Goal: Task Accomplishment & Management: Manage account settings

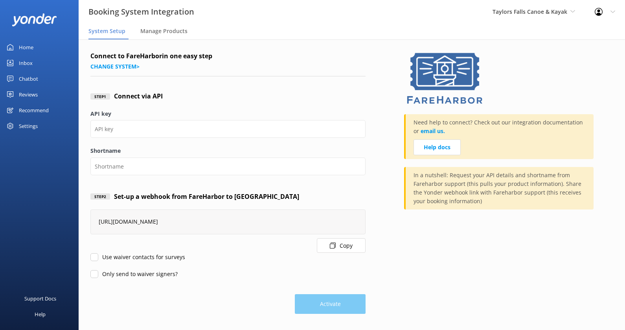
click at [597, 55] on div "Need help to connect? Check out our integration documentation or email us. Help…" at bounding box center [508, 182] width 209 height 262
click at [561, 12] on span "Taylors Falls Canoe & Kayak" at bounding box center [530, 11] width 75 height 7
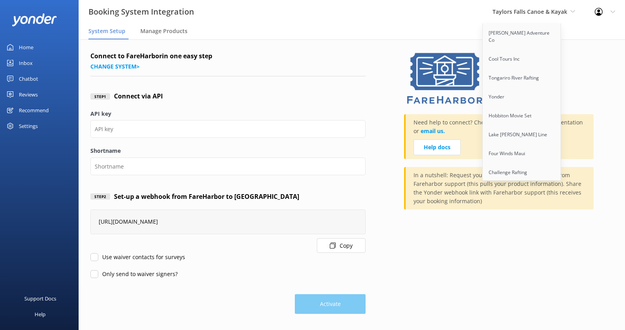
scroll to position [402, 0]
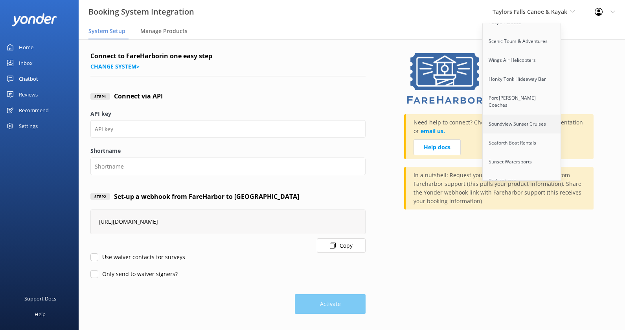
click at [513, 114] on link "Soundview Sunset Cruises" at bounding box center [522, 123] width 79 height 19
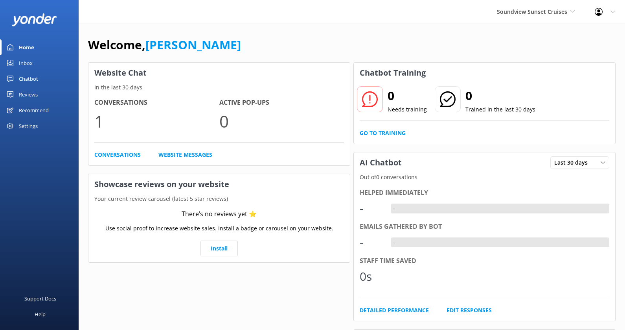
click at [37, 125] on div "Settings" at bounding box center [28, 126] width 19 height 16
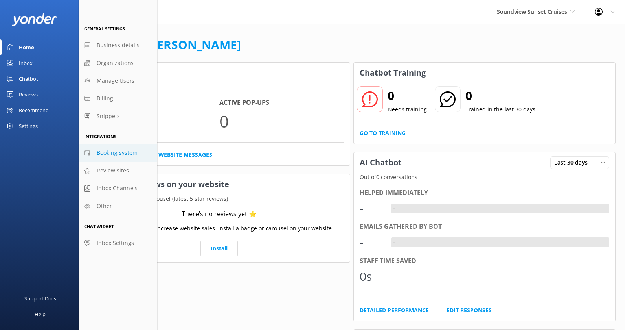
click at [116, 156] on span "Booking system" at bounding box center [117, 152] width 41 height 9
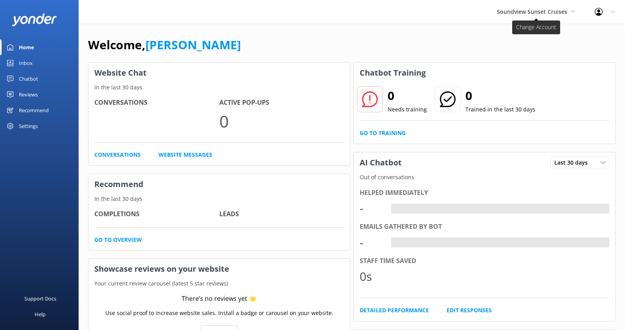
click at [551, 11] on span "Soundview Sunset Cruises" at bounding box center [532, 11] width 70 height 7
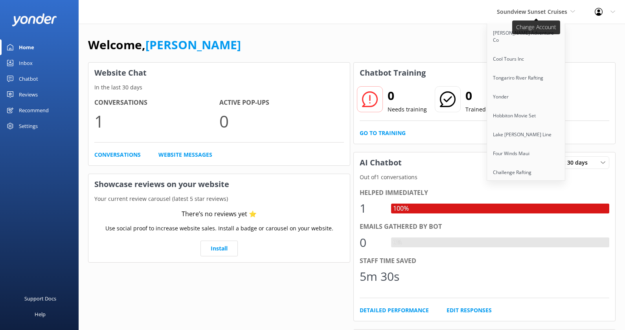
scroll to position [712, 0]
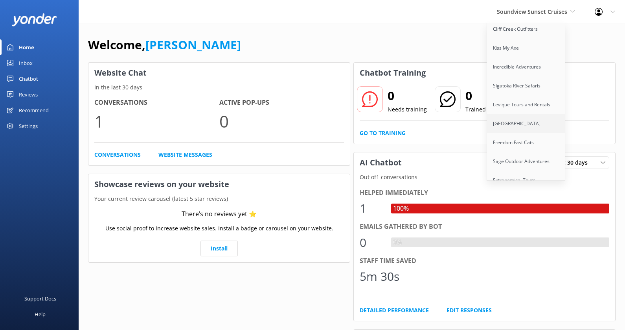
click at [526, 114] on link "[GEOGRAPHIC_DATA]" at bounding box center [526, 123] width 79 height 19
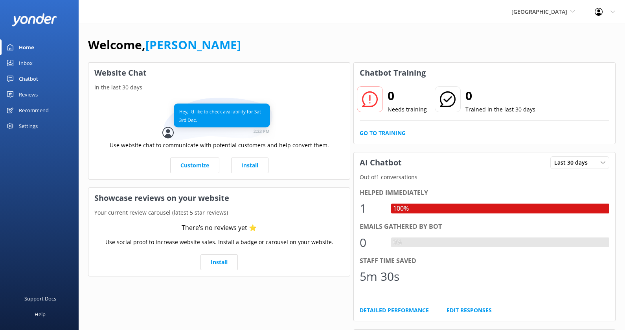
click at [33, 79] on div "Chatbot" at bounding box center [28, 79] width 19 height 16
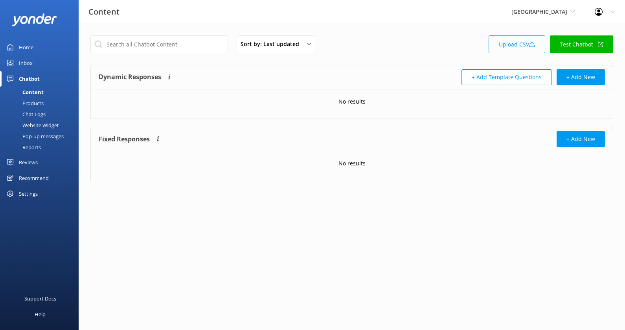
click at [532, 37] on link "Upload CSV" at bounding box center [517, 44] width 57 height 18
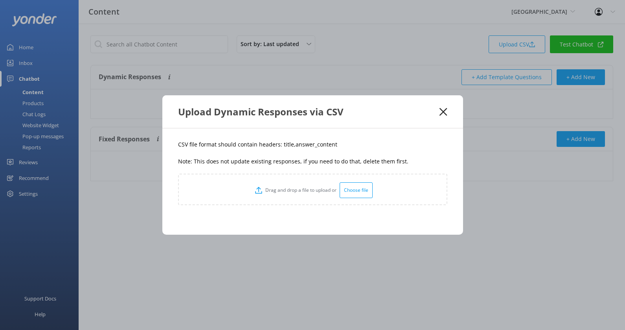
click at [363, 188] on div "Choose file" at bounding box center [356, 190] width 33 height 16
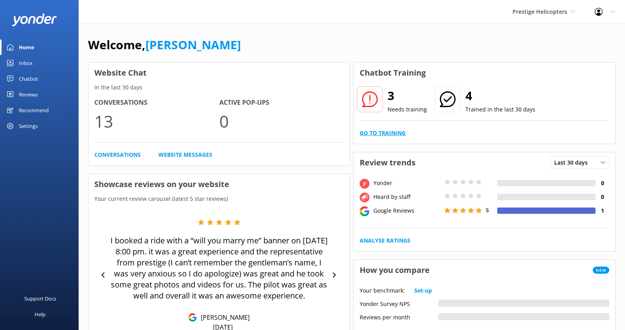
click at [389, 129] on link "Go to Training" at bounding box center [383, 133] width 46 height 9
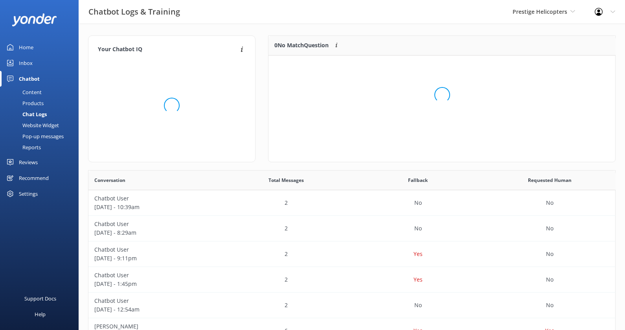
scroll to position [0, 0]
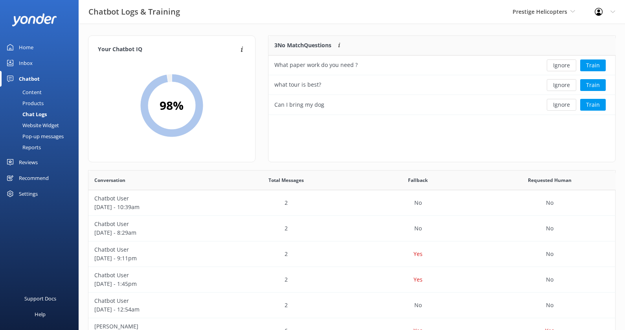
click at [34, 160] on div "Reviews" at bounding box center [28, 162] width 19 height 16
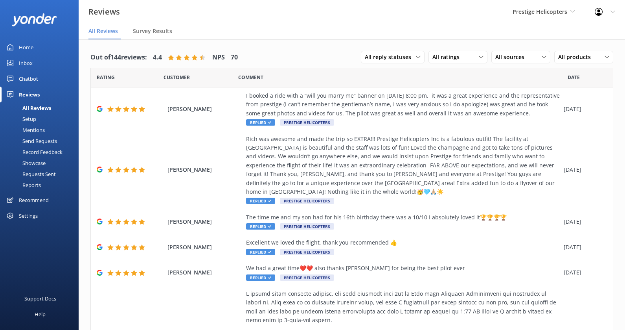
click at [28, 118] on div "Setup" at bounding box center [20, 118] width 31 height 11
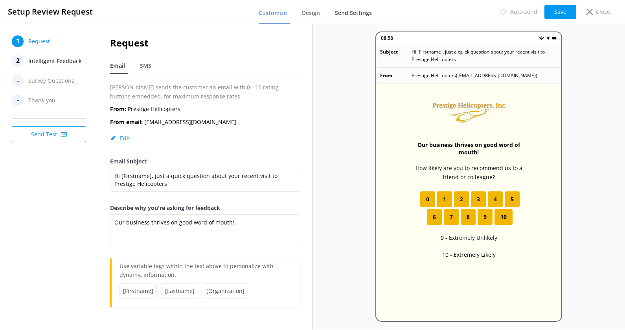
click at [357, 15] on span "Send Settings" at bounding box center [353, 13] width 37 height 8
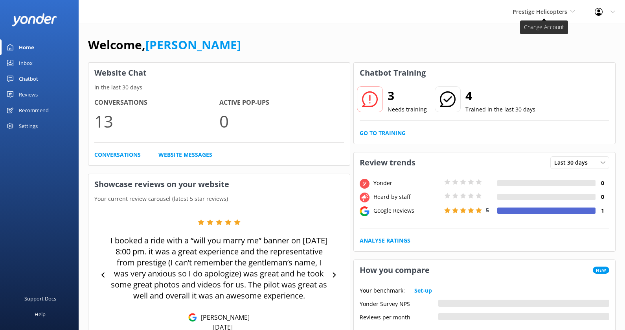
click at [530, 11] on span "Prestige Helicopters" at bounding box center [540, 11] width 55 height 7
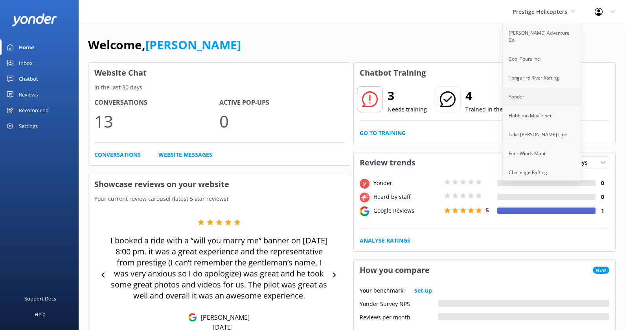
scroll to position [712, 0]
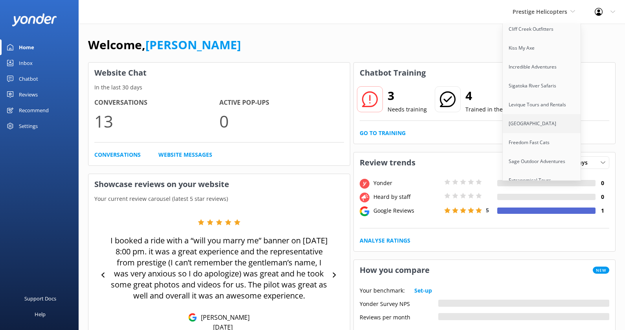
click at [544, 114] on link "[GEOGRAPHIC_DATA]" at bounding box center [542, 123] width 79 height 19
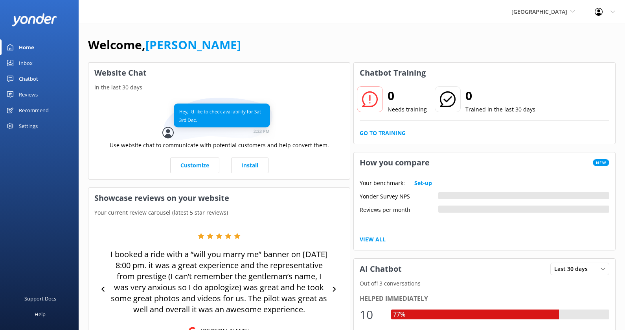
click at [31, 78] on div "Chatbot" at bounding box center [28, 79] width 19 height 16
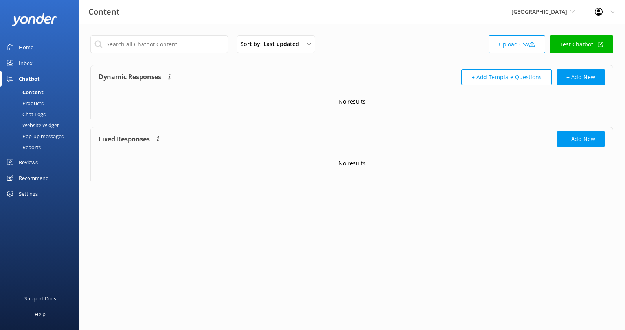
click at [48, 48] on link "Home" at bounding box center [39, 47] width 79 height 16
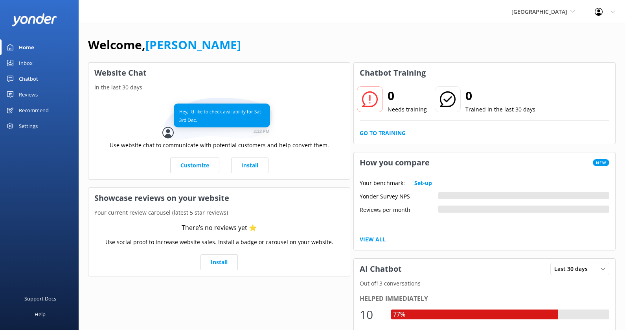
click at [37, 77] on div "Chatbot" at bounding box center [28, 79] width 19 height 16
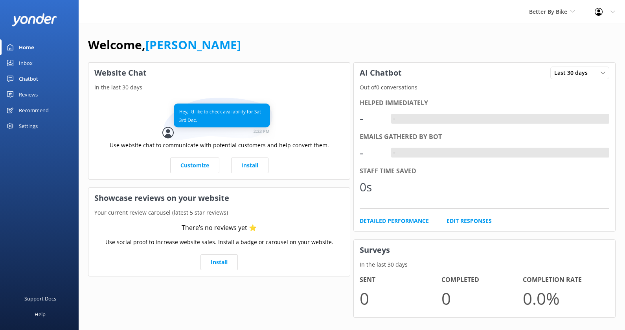
scroll to position [10, 0]
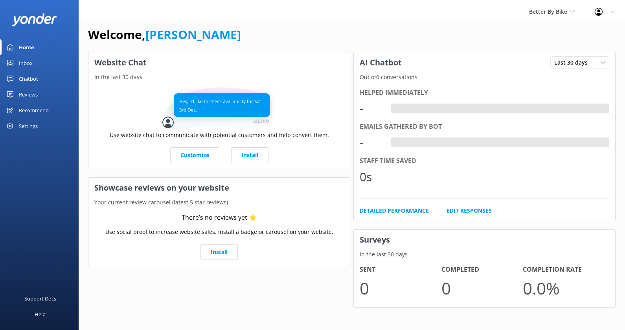
click at [38, 80] on link "Chatbot" at bounding box center [39, 79] width 79 height 16
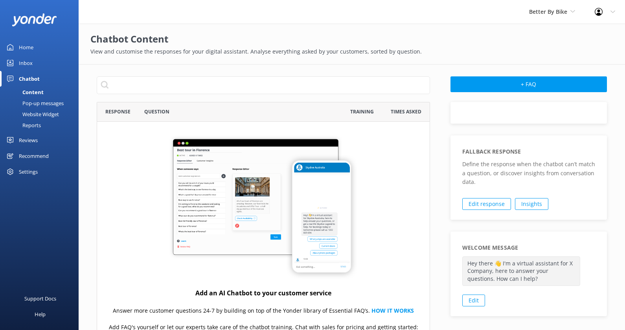
scroll to position [275, 334]
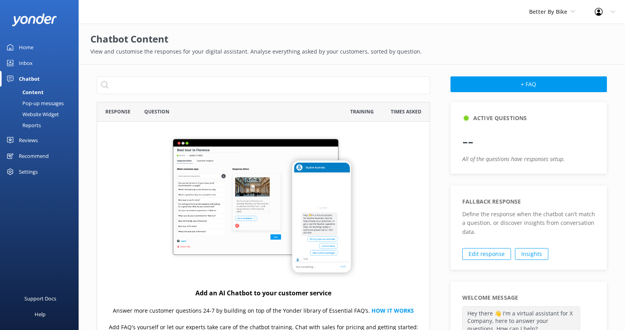
click at [49, 114] on div "Website Widget" at bounding box center [32, 114] width 54 height 11
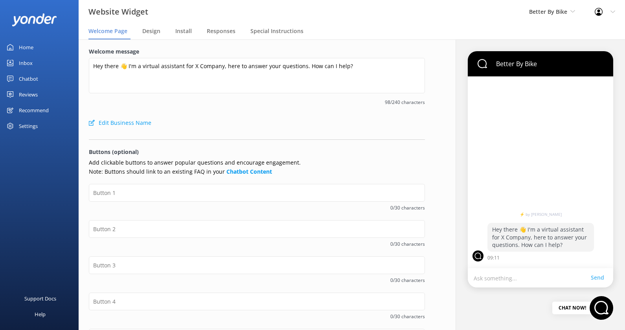
click at [27, 79] on div "Chatbot" at bounding box center [28, 79] width 19 height 16
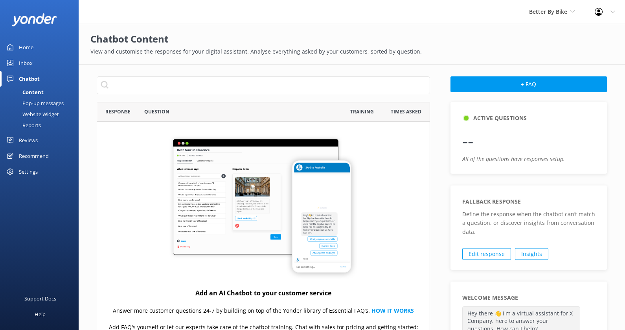
scroll to position [275, 334]
click at [46, 111] on div "Website Widget" at bounding box center [32, 114] width 54 height 11
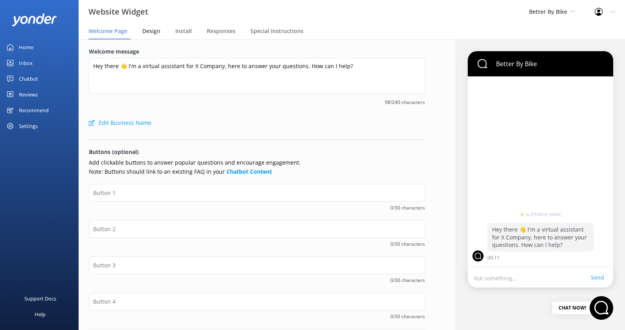
click at [150, 35] on div "Design" at bounding box center [152, 32] width 21 height 16
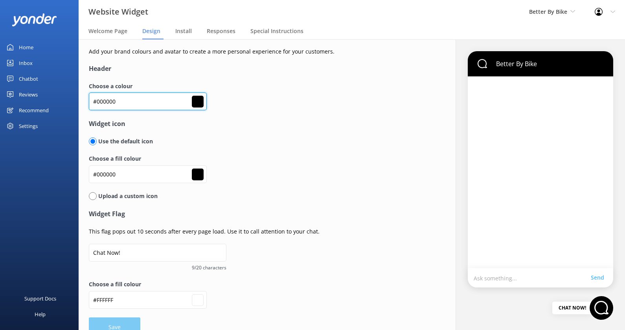
drag, startPoint x: 115, startPoint y: 98, endPoint x: 89, endPoint y: 99, distance: 26.4
click at [89, 99] on input "#000000" at bounding box center [148, 101] width 118 height 18
drag, startPoint x: 89, startPoint y: 99, endPoint x: 133, endPoint y: 99, distance: 44.0
click at [133, 99] on input "#000000" at bounding box center [148, 101] width 118 height 18
paste input "fbe421"
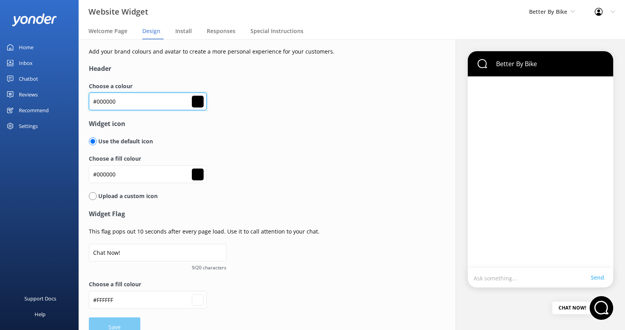
type input "#fbe421"
type input "#ffffff"
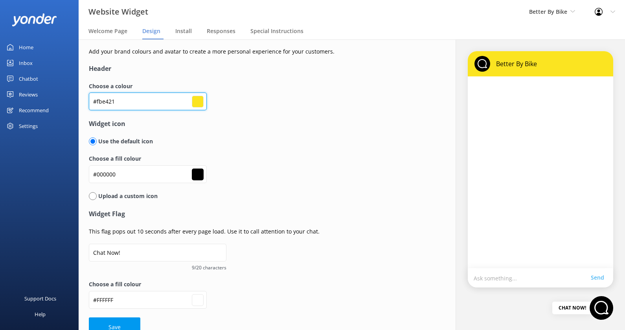
type input "#fbe421"
click at [166, 77] on form "Header Choose a colour #fbe421 #fbe421 Widget icon Use the default icon Choose …" at bounding box center [257, 200] width 336 height 273
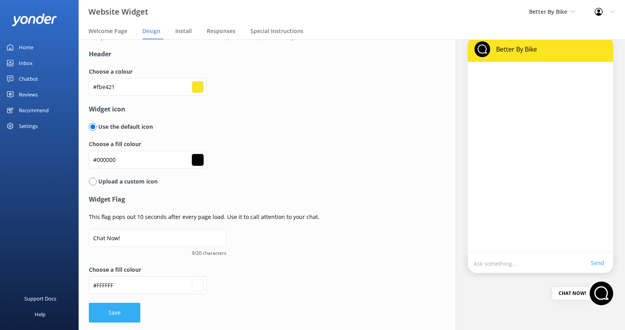
click at [116, 309] on button "Save" at bounding box center [115, 312] width 52 height 20
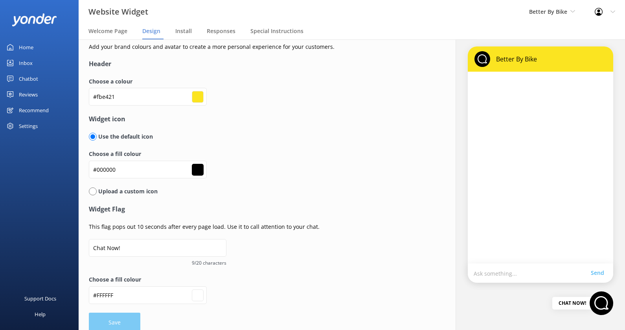
scroll to position [0, 0]
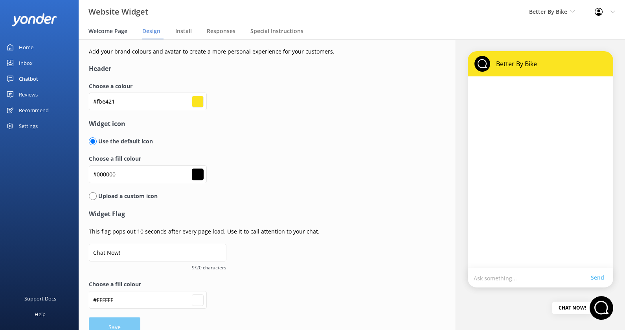
type input "#ffffff"
click at [118, 34] on span "Welcome Page" at bounding box center [107, 31] width 39 height 8
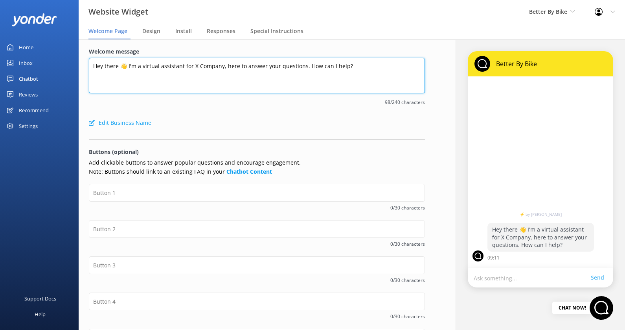
click at [212, 67] on textarea "Hey there 👋 I'm a virtual assistant for X Company, here to answer your question…" at bounding box center [257, 75] width 336 height 35
click at [211, 68] on textarea "Hey there 👋 I'm a virtual assistant for Better by Bike, here to answer your que…" at bounding box center [257, 75] width 336 height 35
type textarea "Hey there 👋 I'm a virtual assistant for Better By Bike, here to answer your que…"
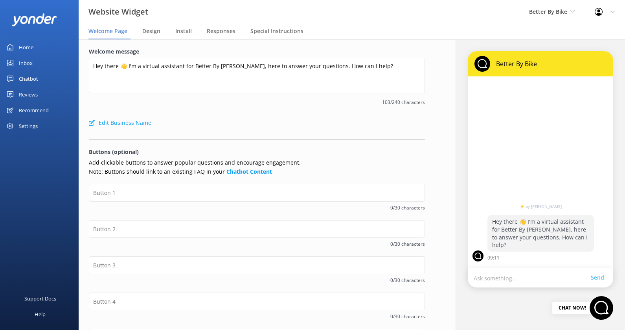
click at [229, 119] on div "Edit Business Name" at bounding box center [257, 123] width 336 height 16
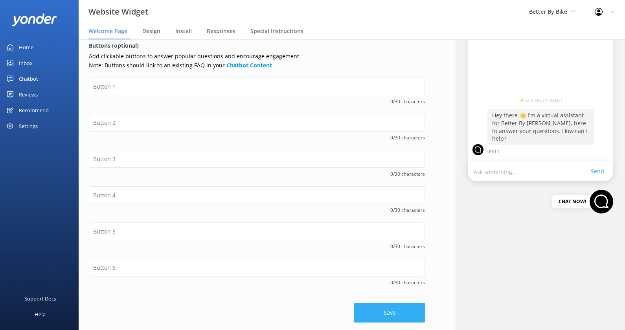
click at [397, 310] on button "Save" at bounding box center [389, 312] width 71 height 20
click at [398, 316] on div "Save" at bounding box center [257, 309] width 336 height 28
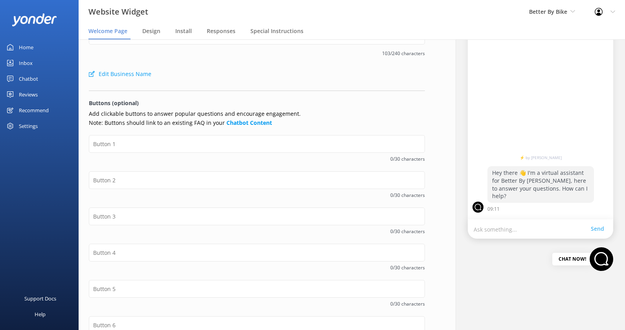
scroll to position [0, 0]
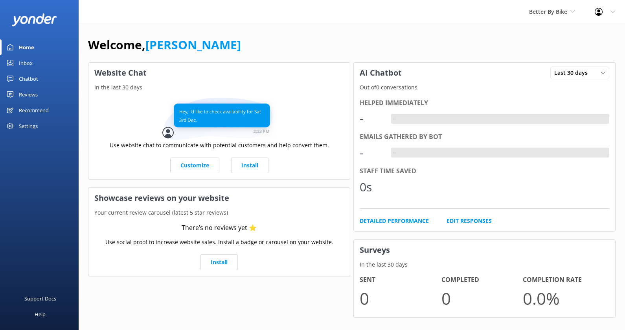
click at [41, 124] on div "Settings" at bounding box center [39, 126] width 79 height 16
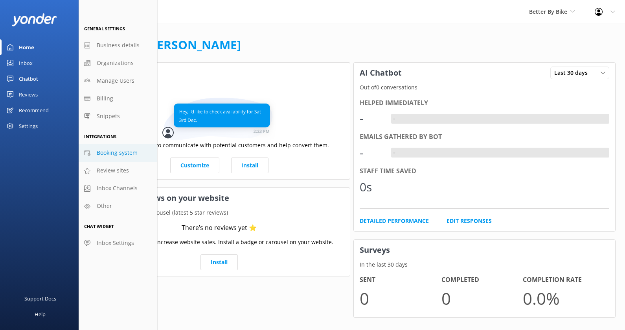
click at [123, 151] on span "Booking system" at bounding box center [117, 152] width 41 height 9
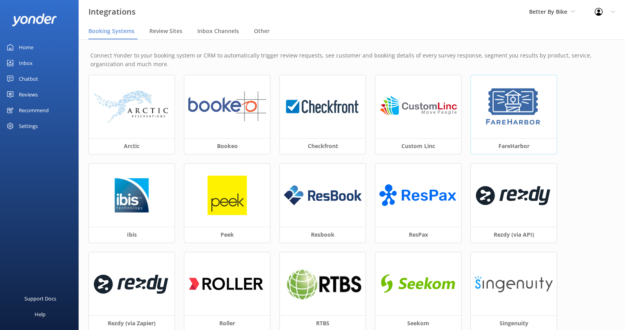
click at [490, 130] on div at bounding box center [514, 106] width 86 height 63
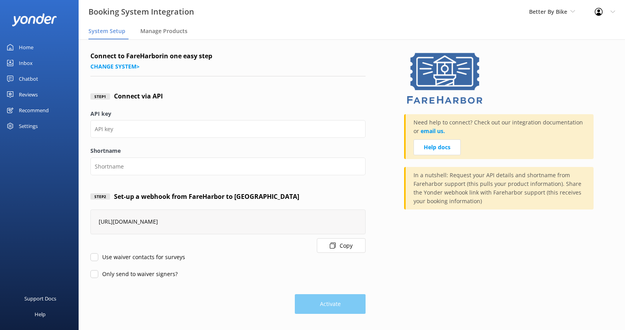
click at [342, 247] on button "Copy" at bounding box center [341, 245] width 49 height 15
